Goal: Task Accomplishment & Management: Use online tool/utility

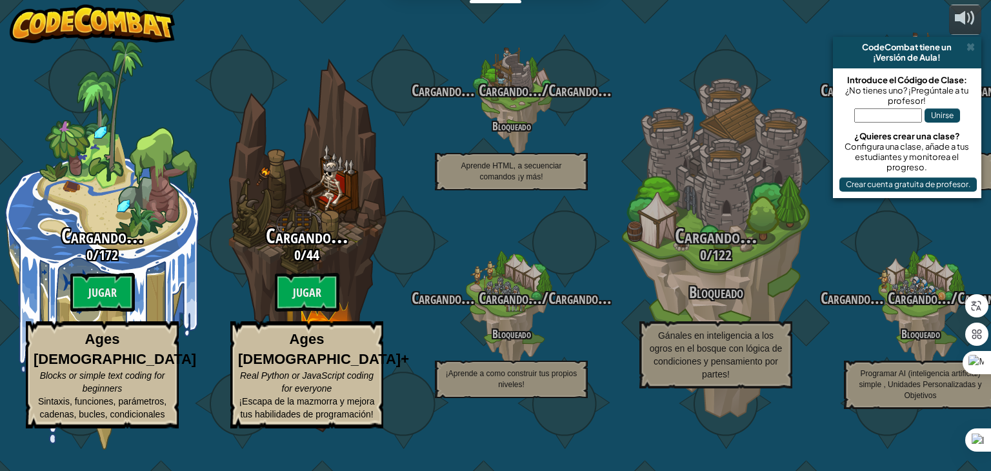
select select "es-ES"
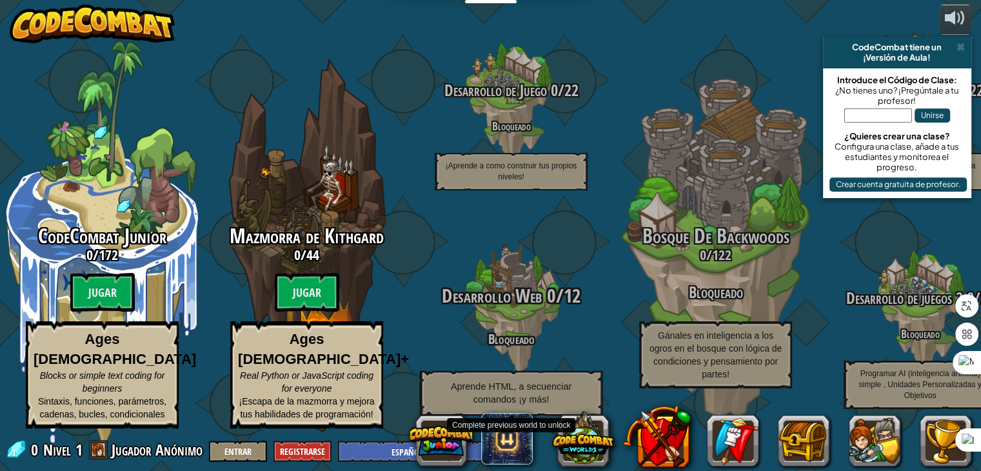
click at [532, 309] on span "Desarrollo Web" at bounding box center [492, 296] width 101 height 26
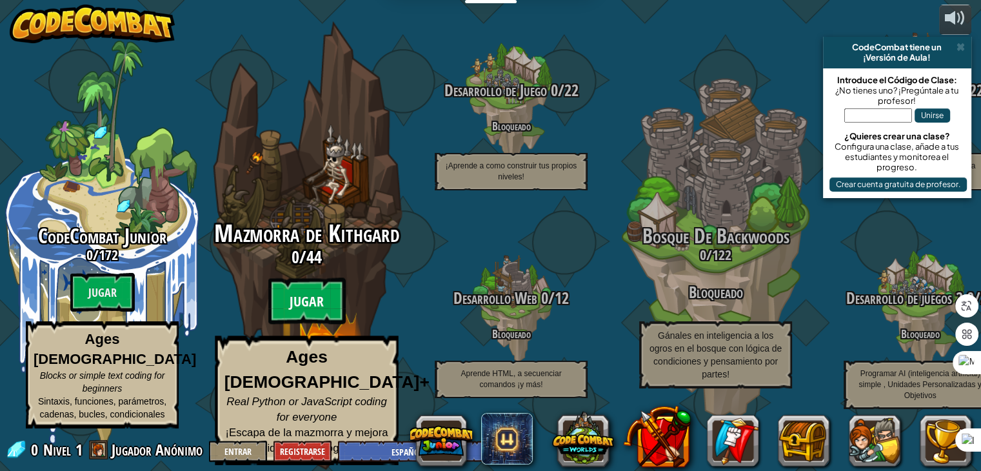
click at [308, 308] on btn "Jugar" at bounding box center [306, 301] width 77 height 46
select select "es-ES"
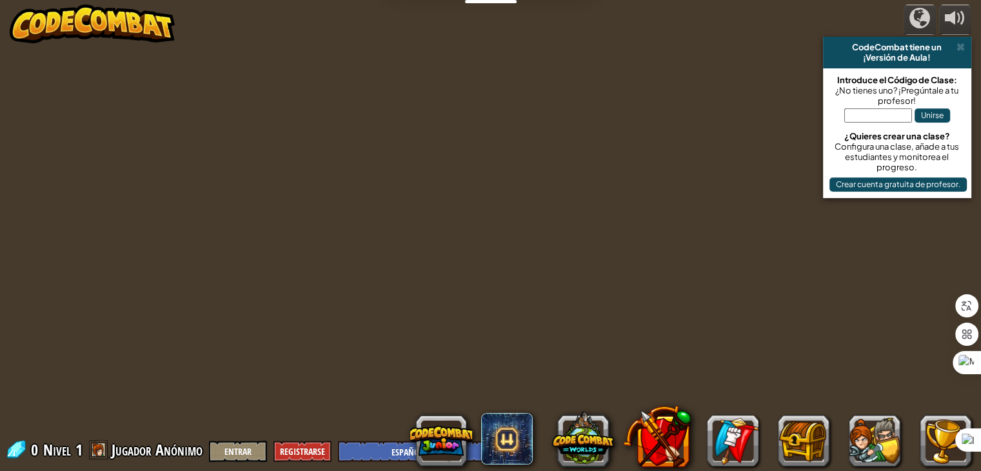
select select "es-ES"
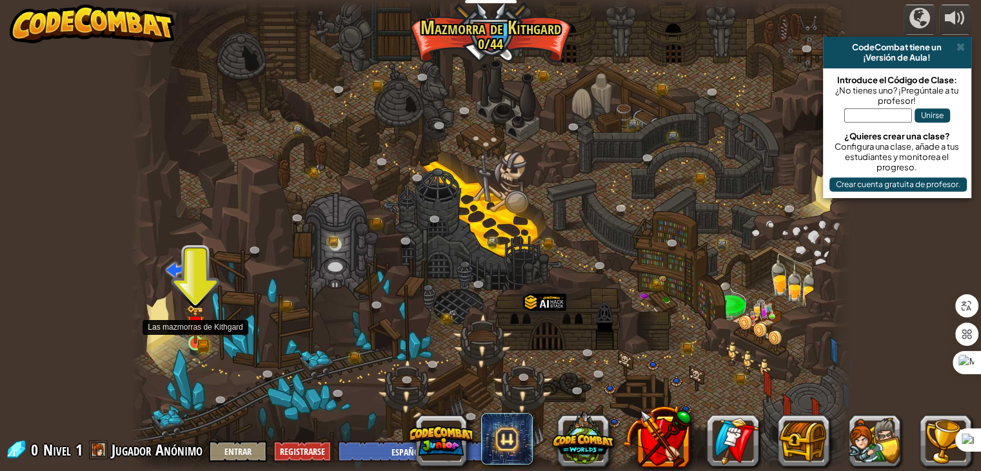
click at [193, 334] on img at bounding box center [195, 323] width 18 height 39
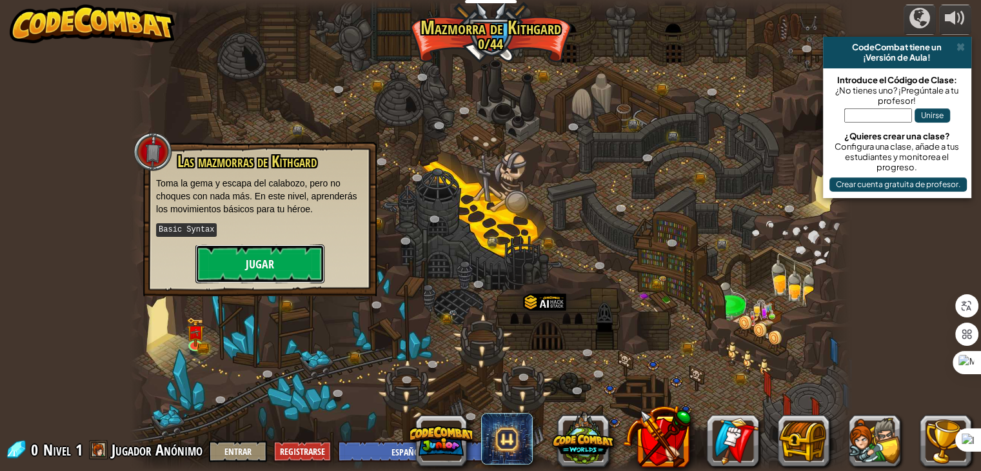
click at [254, 261] on button "Jugar" at bounding box center [259, 264] width 129 height 39
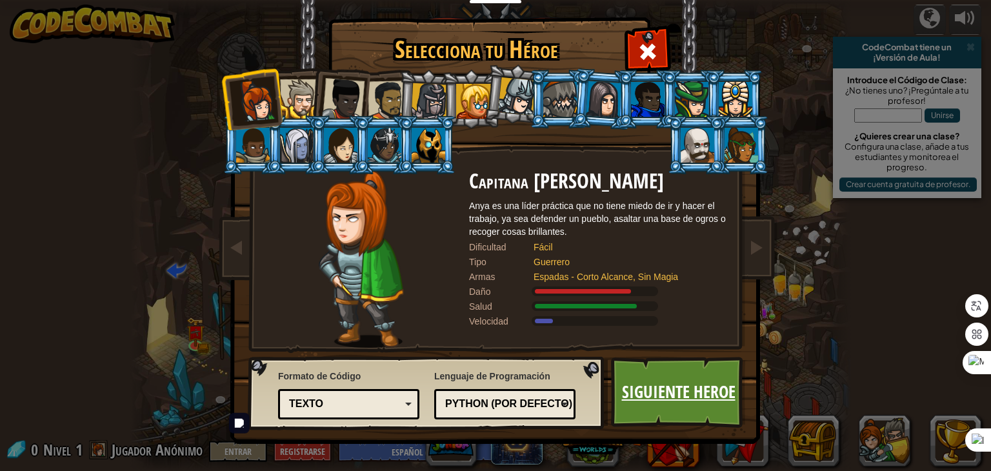
click at [660, 388] on link "Siguiente Heroe" at bounding box center [678, 392] width 135 height 71
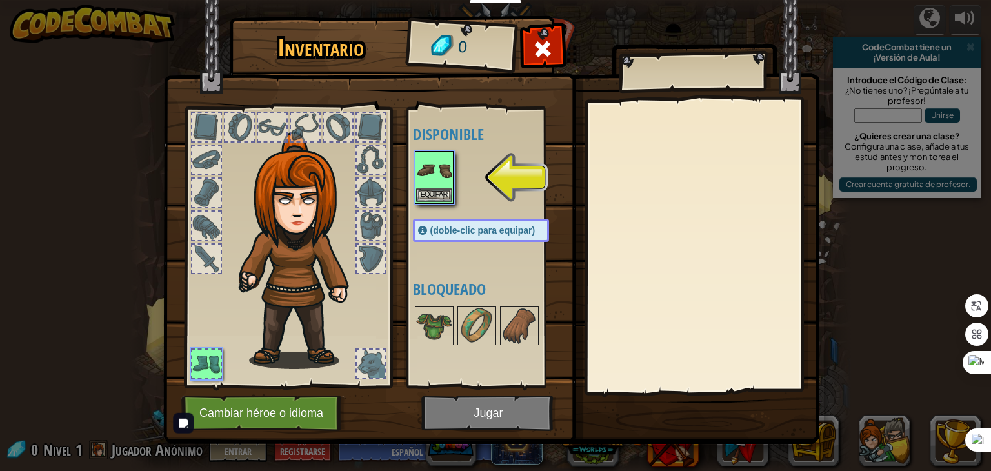
click at [423, 175] on img at bounding box center [434, 170] width 36 height 36
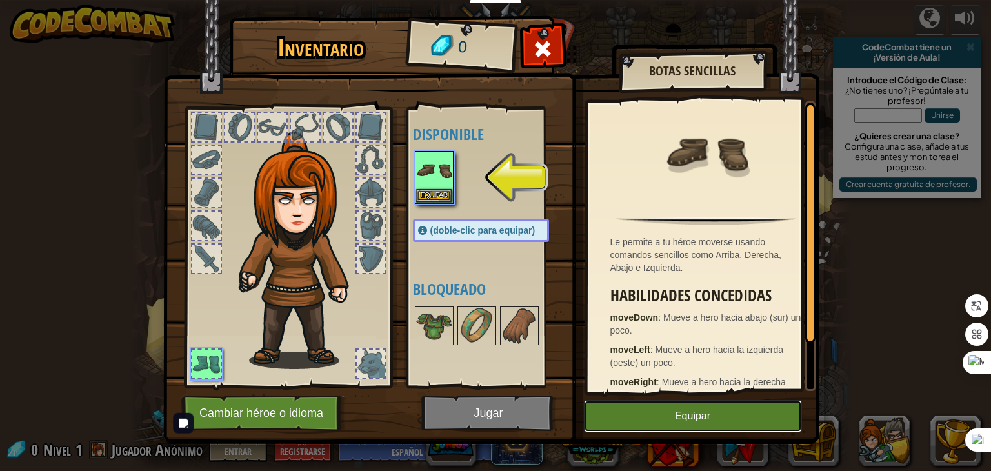
click at [717, 423] on button "Equipar" at bounding box center [693, 416] width 218 height 32
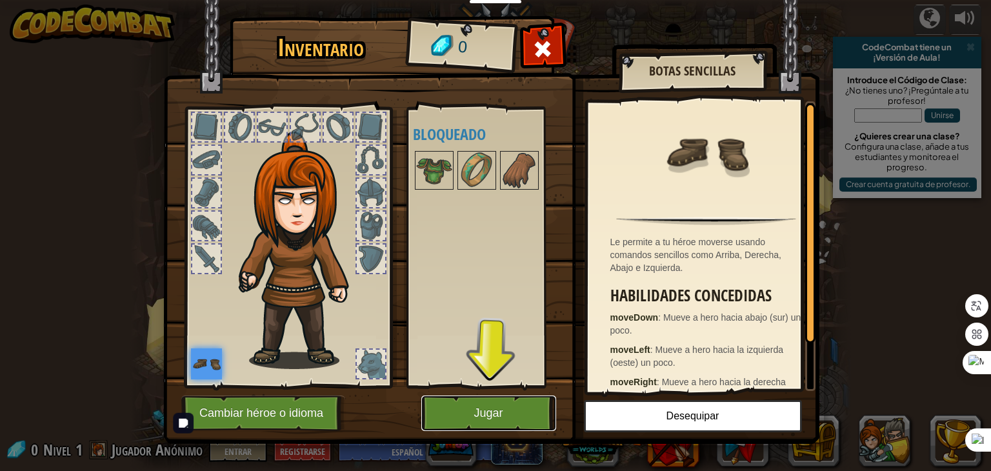
click at [499, 413] on button "Jugar" at bounding box center [488, 412] width 135 height 35
